Goal: Find specific page/section: Find specific page/section

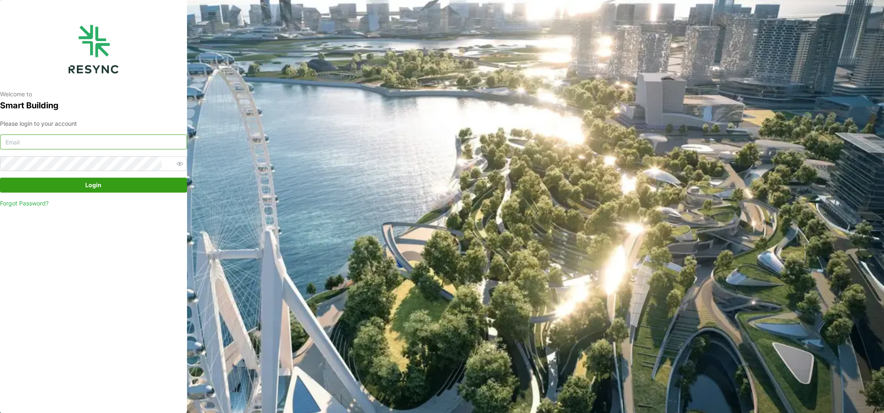
type input "[PERSON_NAME][EMAIL_ADDRESS][DOMAIN_NAME]"
click at [101, 185] on span "Login" at bounding box center [93, 185] width 171 height 14
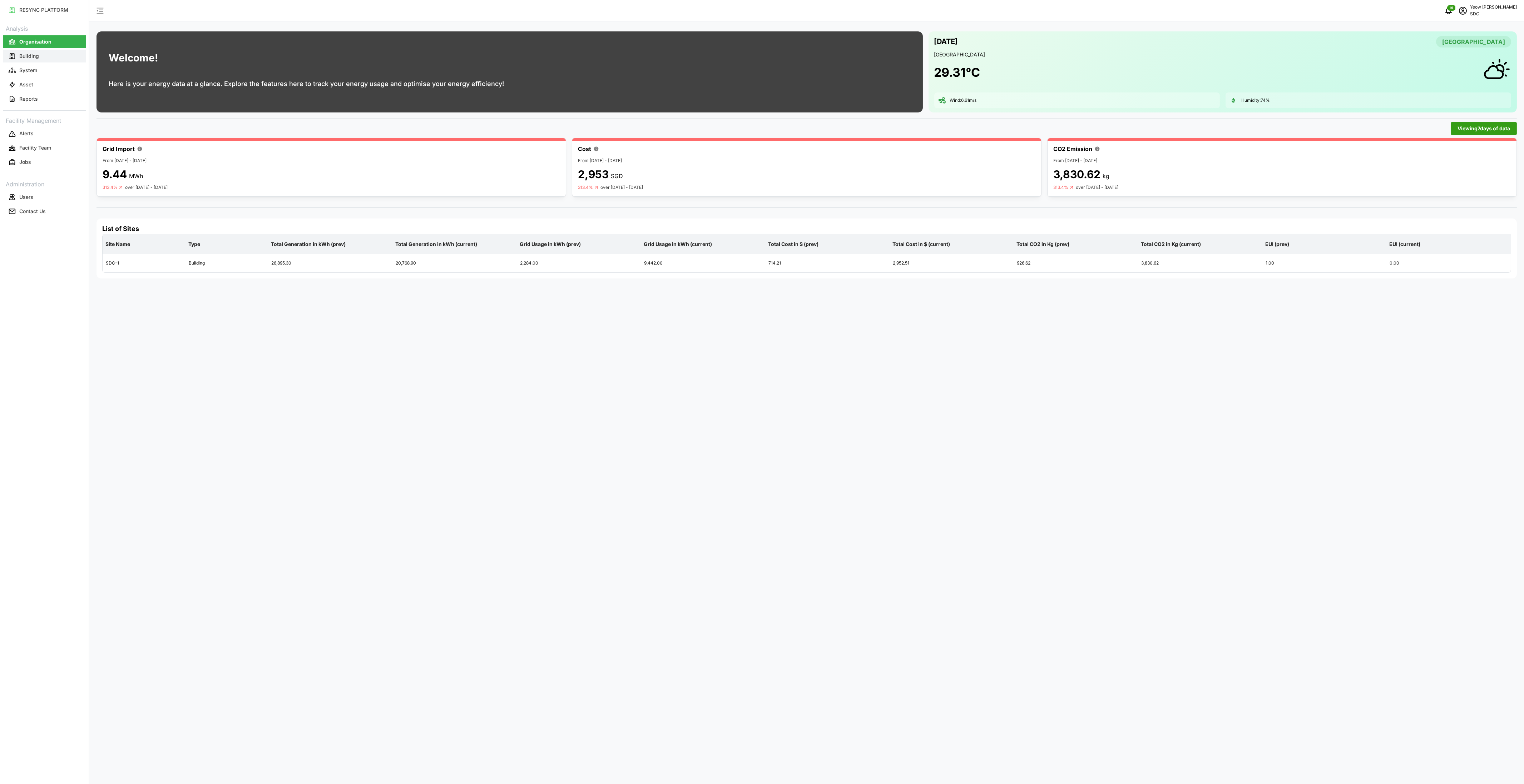
drag, startPoint x: 55, startPoint y: 62, endPoint x: 64, endPoint y: 61, distance: 9.1
click at [55, 62] on button "Building" at bounding box center [44, 56] width 83 height 13
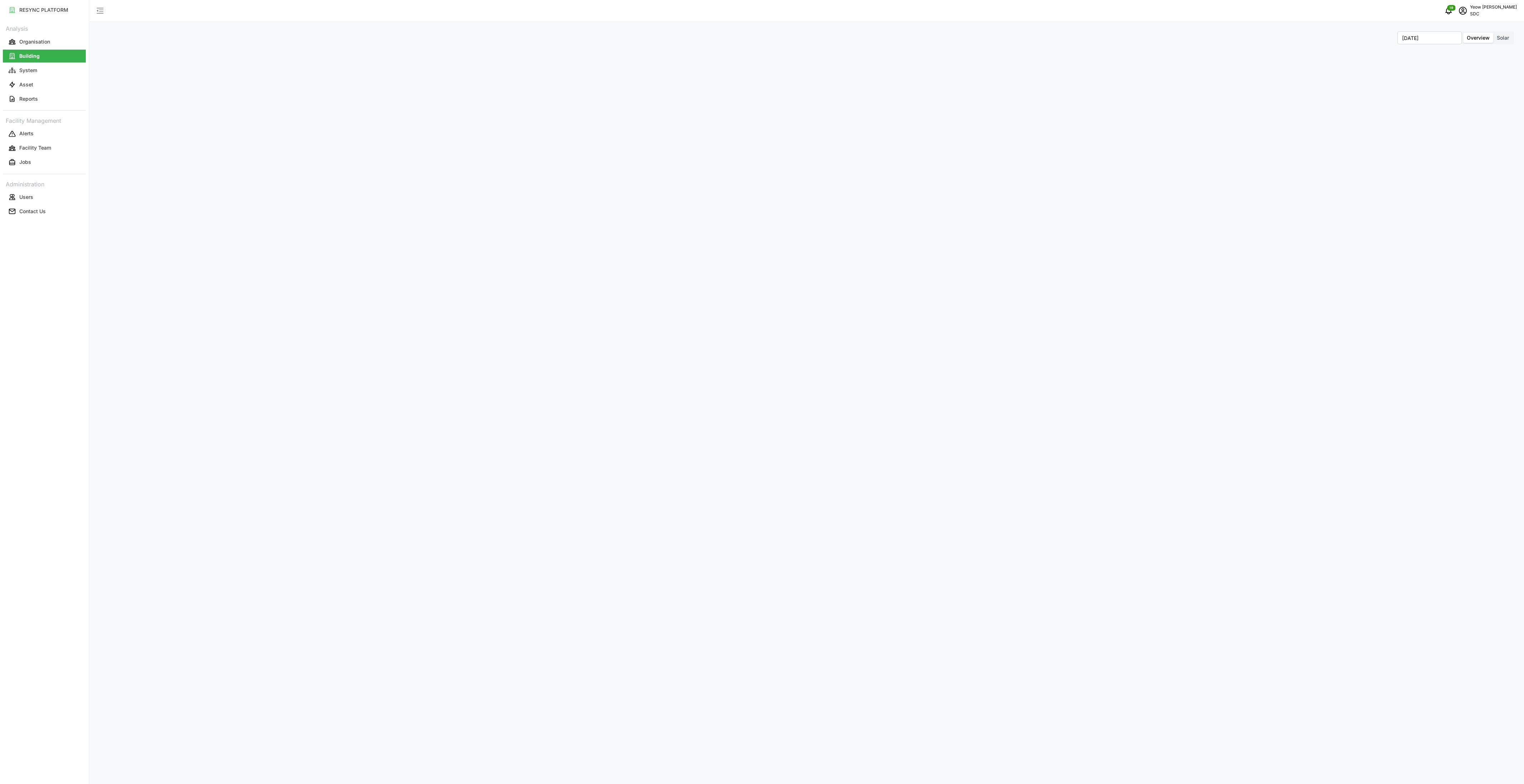
click at [753, 38] on span "Solar" at bounding box center [1502, 37] width 12 height 6
click at [753, 33] on input "Solar" at bounding box center [1493, 33] width 0 height 0
